Goal: Information Seeking & Learning: Learn about a topic

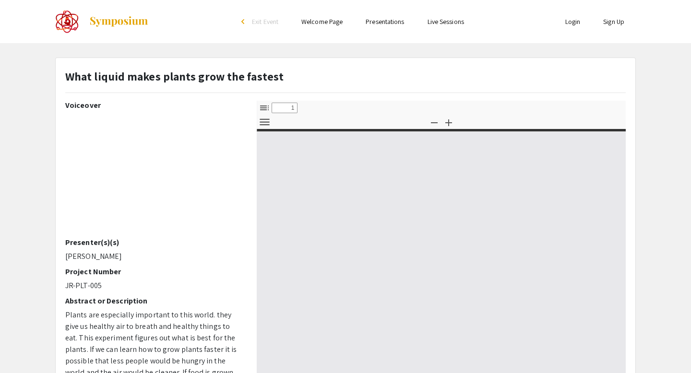
select select "custom"
type input "0"
select select "custom"
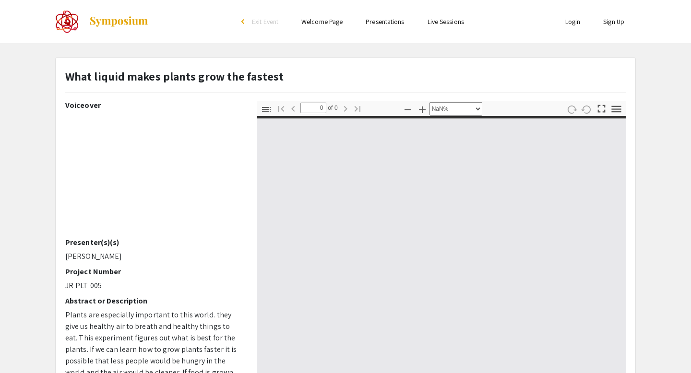
type input "1"
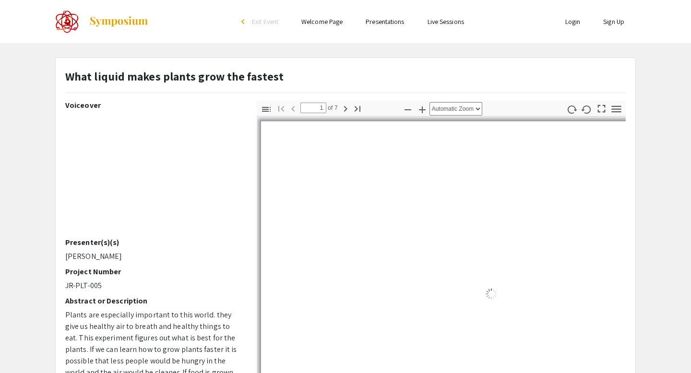
select select "auto"
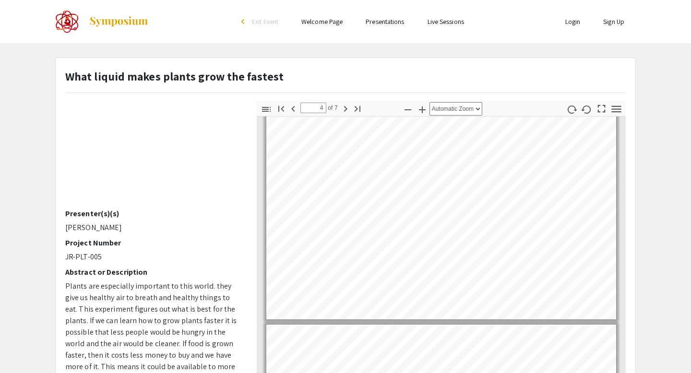
scroll to position [875, 0]
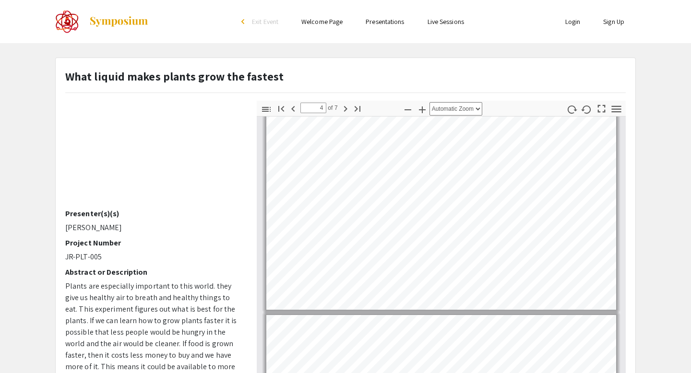
drag, startPoint x: 658, startPoint y: 298, endPoint x: 649, endPoint y: 249, distance: 50.3
click at [649, 249] on app-presentation "What liquid makes plants grow the fastest Voiceover Presenter(s)(s) [PERSON_NAM…" at bounding box center [345, 300] width 691 height 485
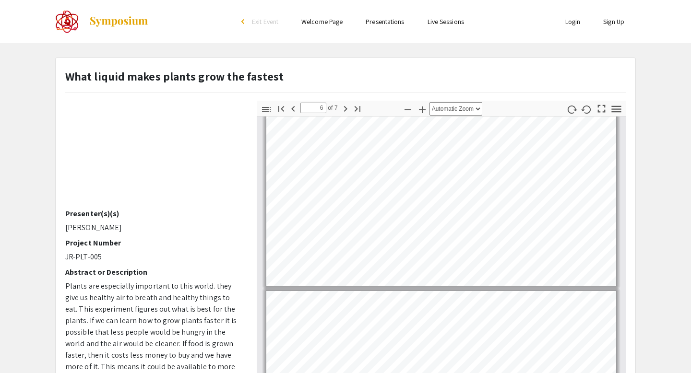
type input "7"
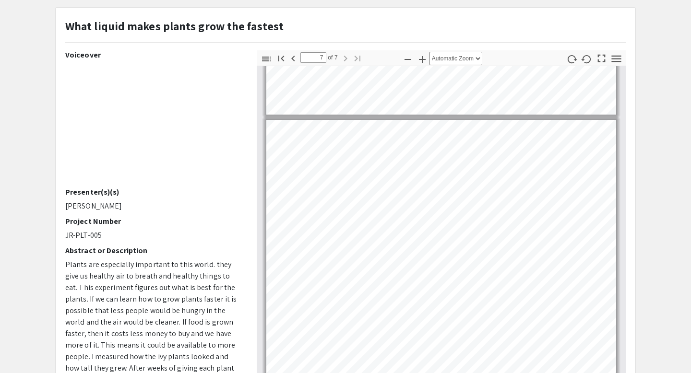
scroll to position [0, 0]
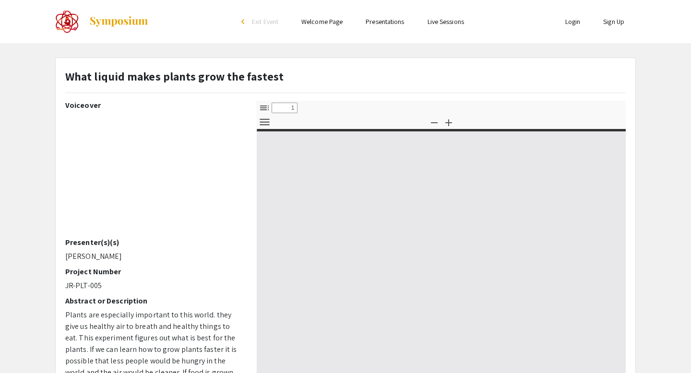
select select "custom"
type input "0"
select select "custom"
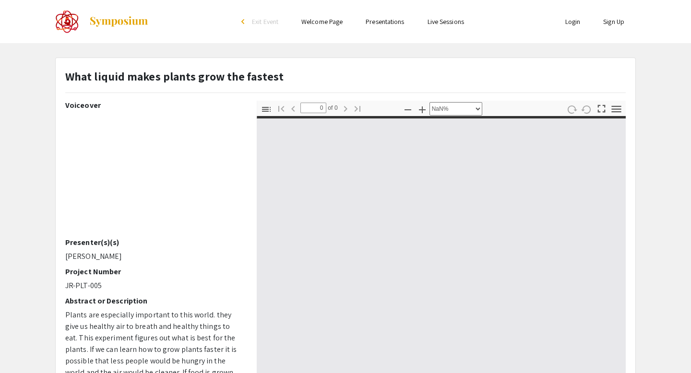
type input "1"
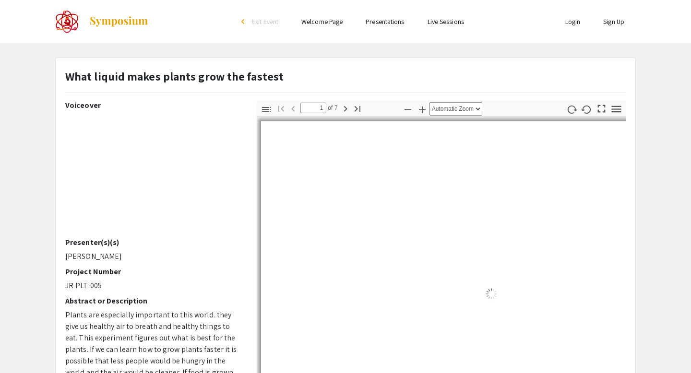
select select "auto"
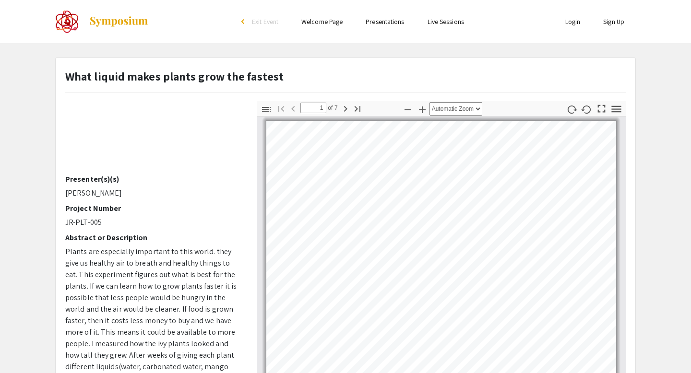
scroll to position [62, 0]
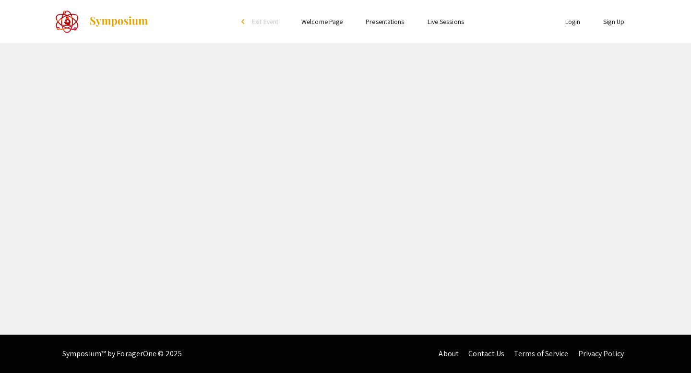
select select "custom"
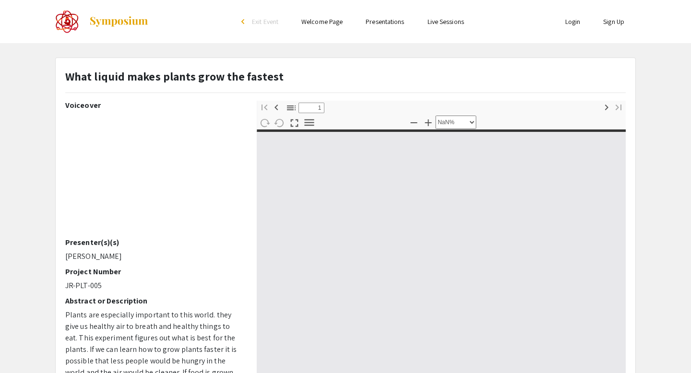
type input "0"
select select "custom"
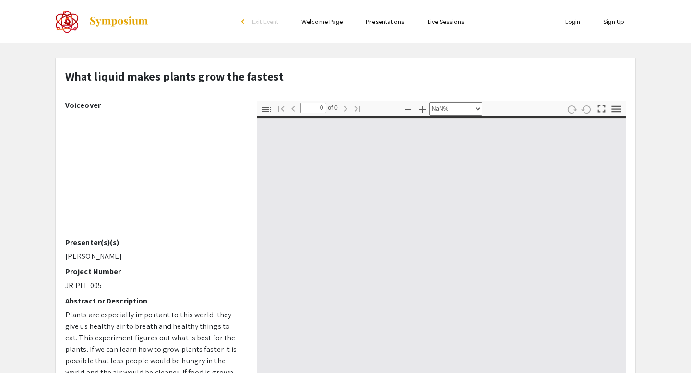
type input "1"
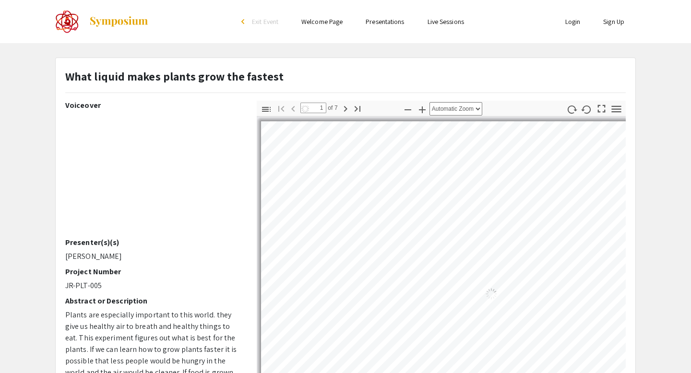
select select "auto"
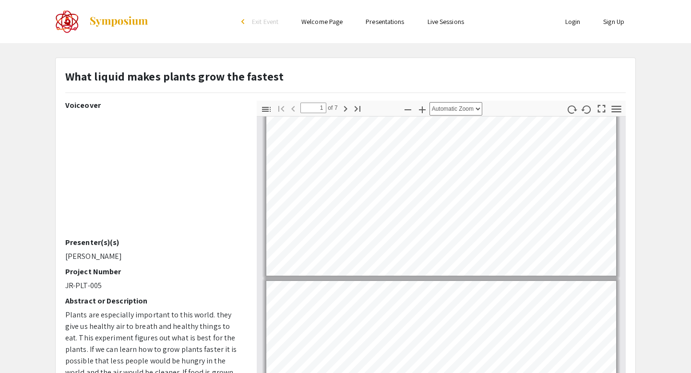
type input "2"
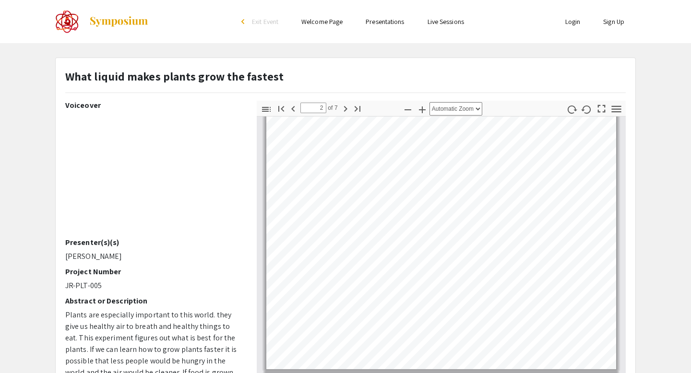
scroll to position [284, 0]
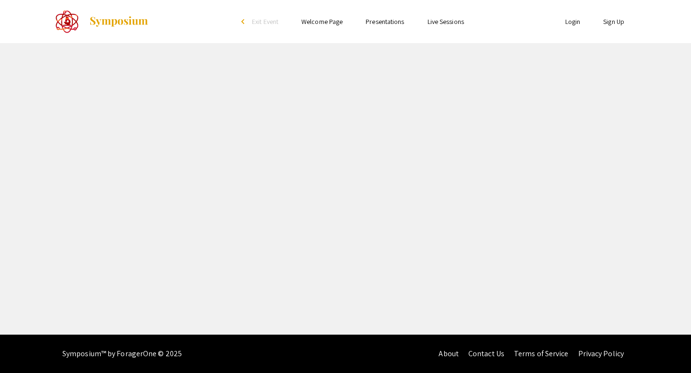
select select "custom"
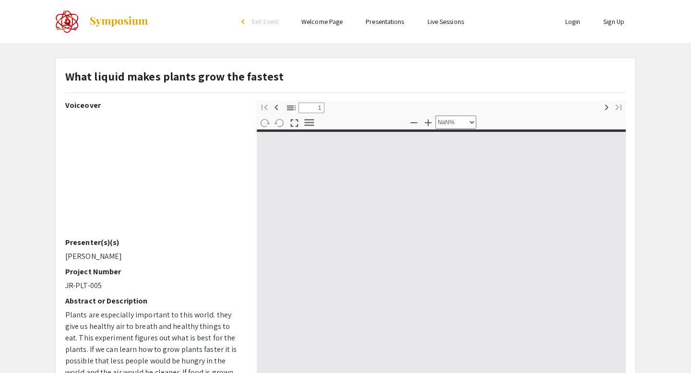
type input "0"
select select "custom"
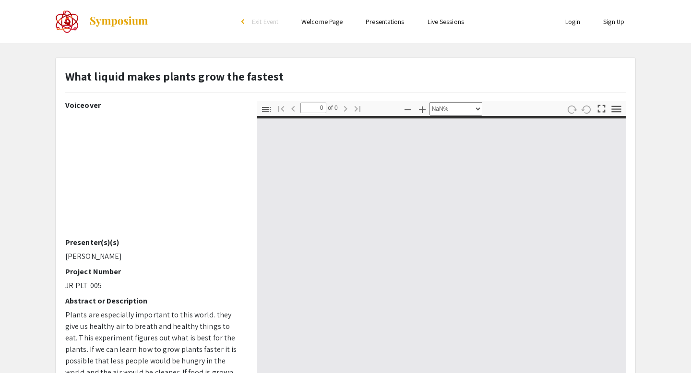
type input "1"
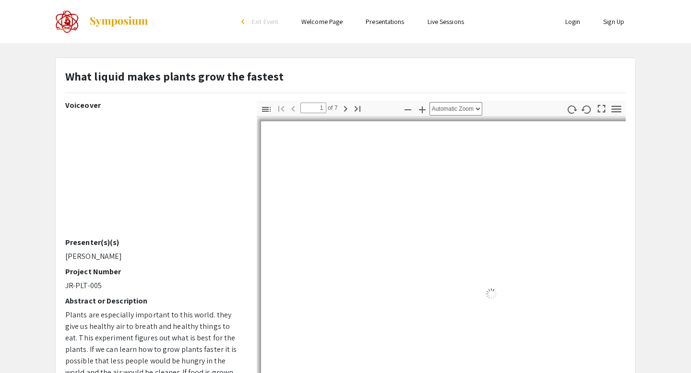
select select "auto"
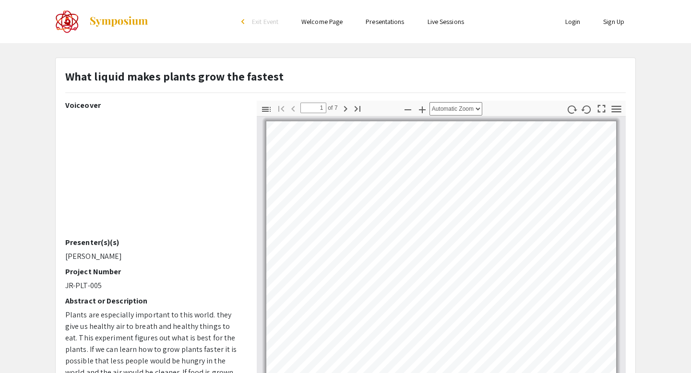
scroll to position [0, 0]
